Goal: Task Accomplishment & Management: Use online tool/utility

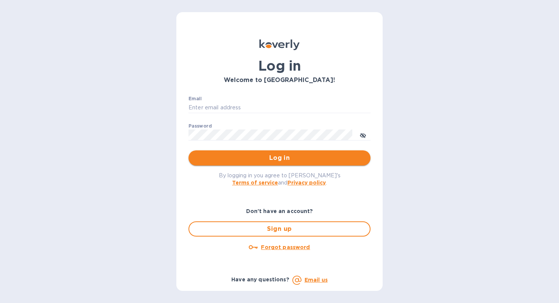
type input "steve@madwildwine.com"
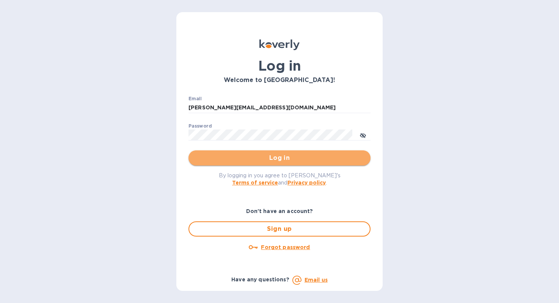
click at [259, 152] on button "Log in" at bounding box center [279, 157] width 182 height 15
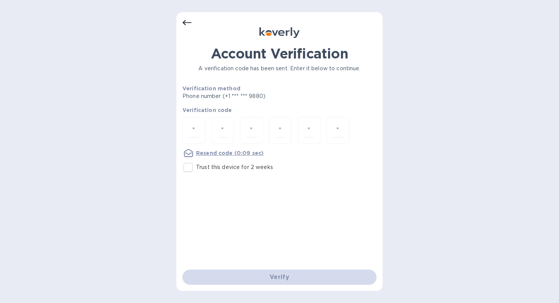
click at [180, 124] on div "Account Verification A verification code has been sent. Enter it below to conti…" at bounding box center [279, 151] width 206 height 278
click at [190, 126] on input "number" at bounding box center [194, 130] width 10 height 14
type input "8"
type input "1"
type input "4"
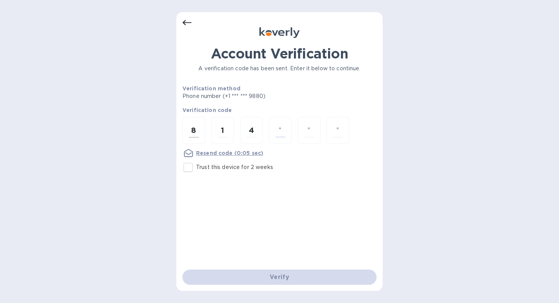
type input "2"
click at [304, 133] on input "6" at bounding box center [309, 130] width 10 height 14
drag, startPoint x: 316, startPoint y: 132, endPoint x: 292, endPoint y: 132, distance: 24.3
click at [292, 132] on div "8 1 4 2 6" at bounding box center [279, 131] width 194 height 28
type input "6"
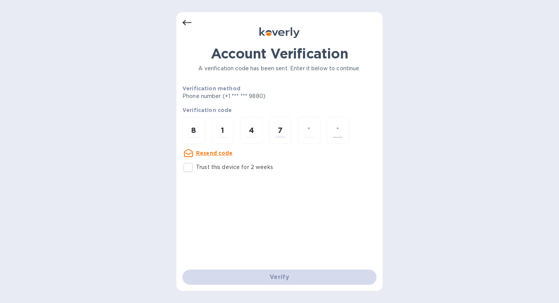
type input "2"
type input "7"
type input "6"
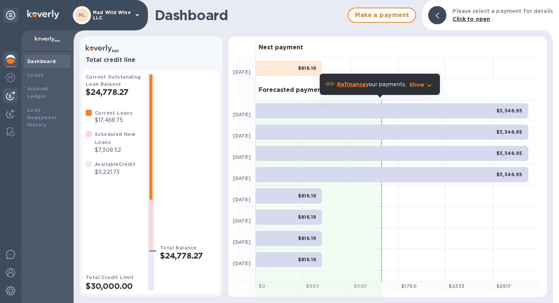
click at [12, 94] on img at bounding box center [10, 95] width 9 height 9
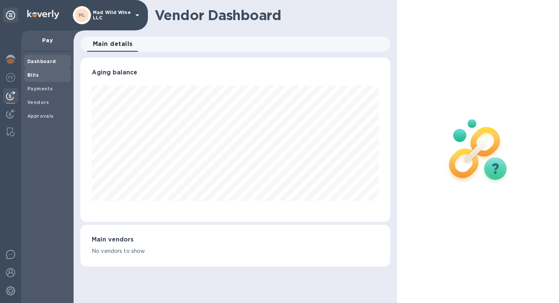
scroll to position [164, 307]
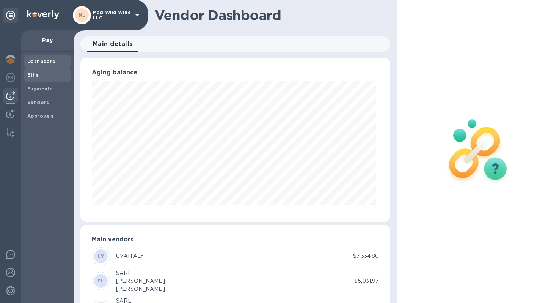
click at [36, 74] on b "Bills" at bounding box center [32, 75] width 11 height 6
